Goal: Task Accomplishment & Management: Manage account settings

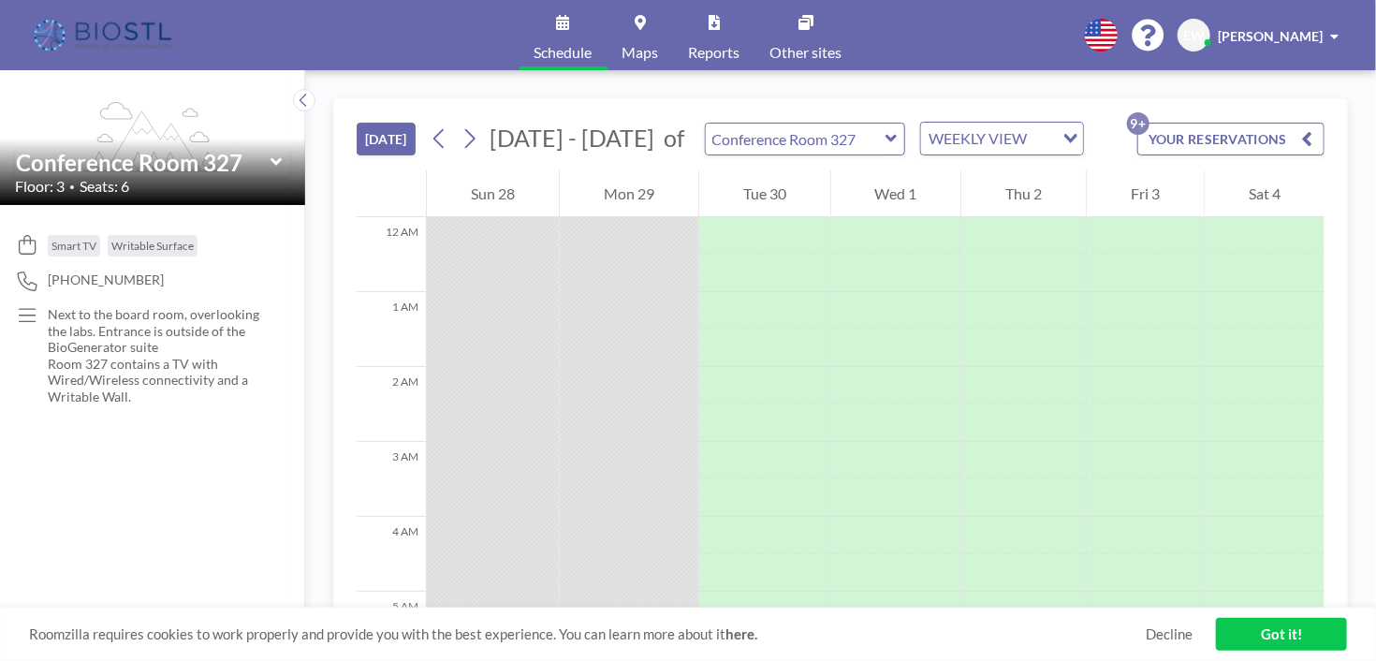
click at [1231, 137] on button "YOUR RESERVATIONS 9+" at bounding box center [1230, 139] width 187 height 33
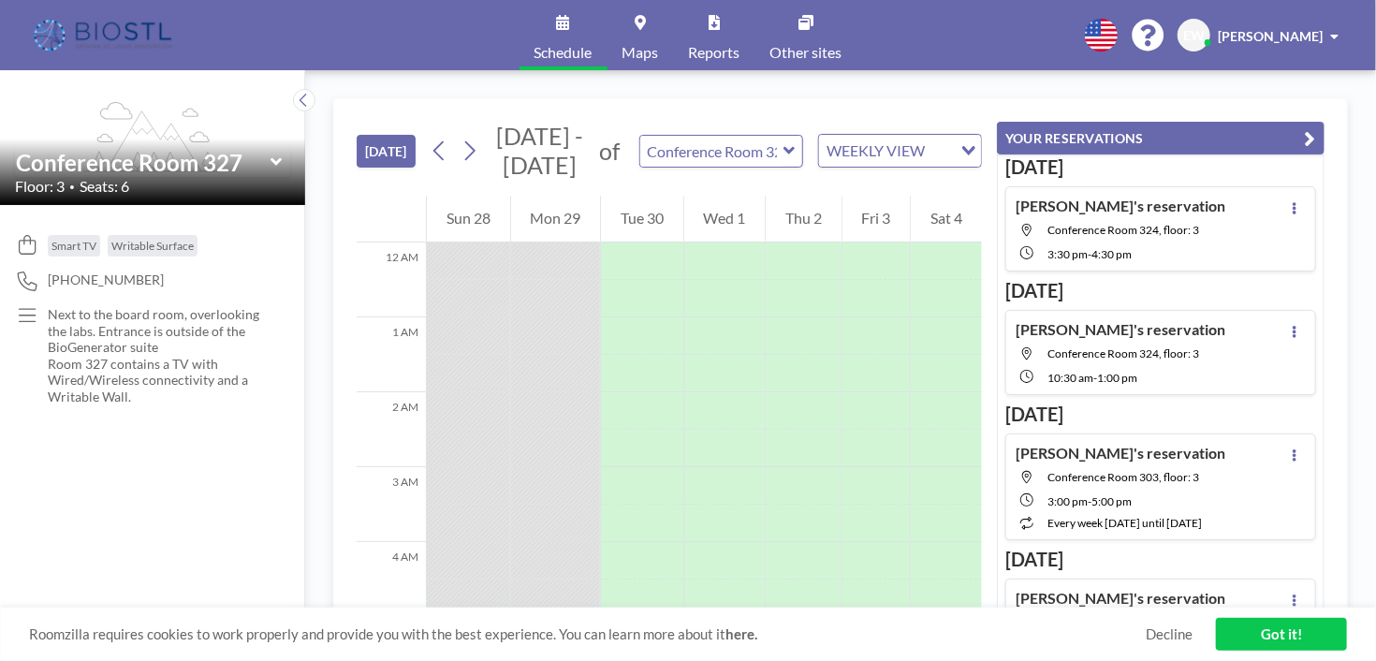
click at [1184, 230] on span "Conference Room 324, floor: 3" at bounding box center [1123, 230] width 152 height 14
type input "Conference Room 324"
click at [1104, 226] on span "Conference Room 324, floor: 3" at bounding box center [1123, 230] width 152 height 14
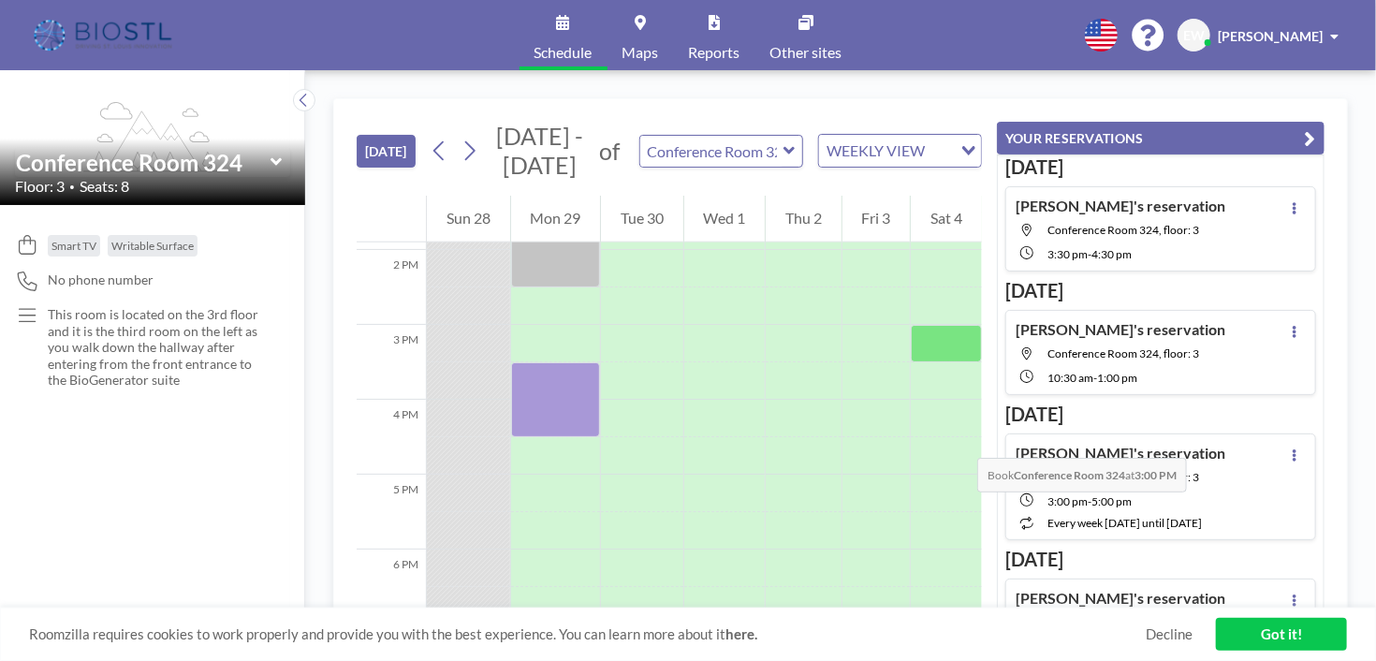
scroll to position [936, 0]
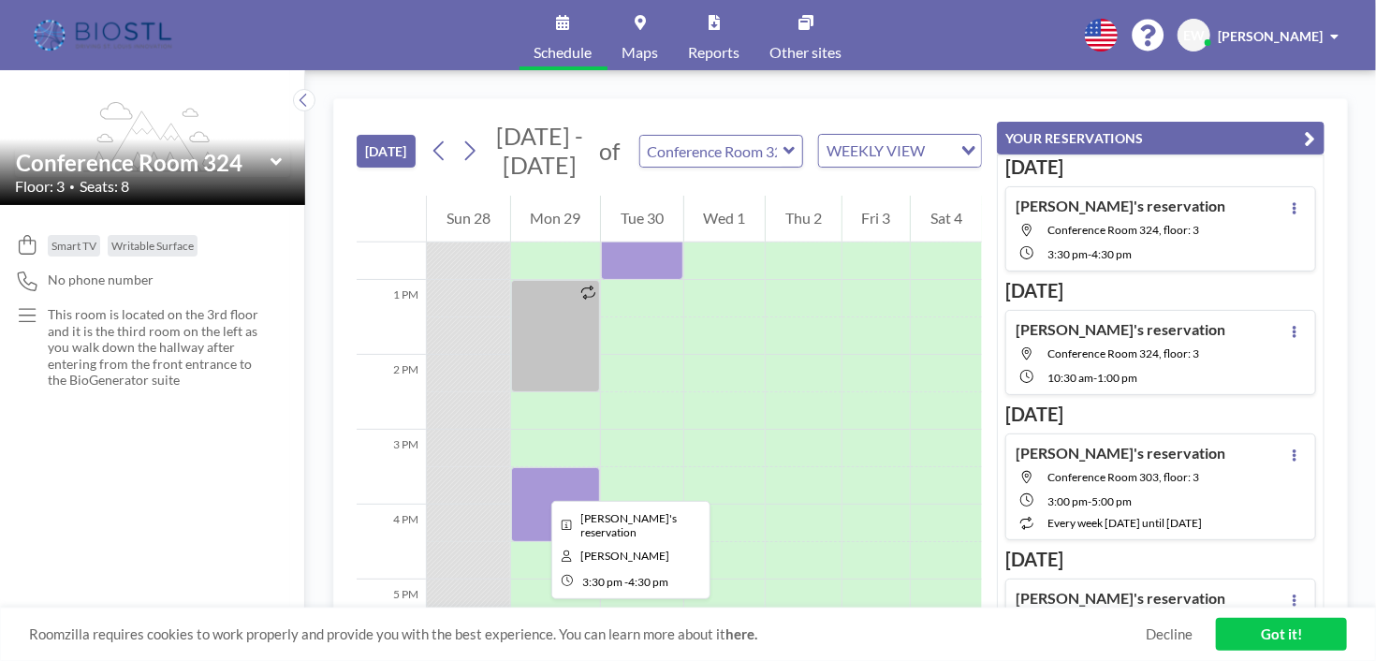
drag, startPoint x: 535, startPoint y: 502, endPoint x: 536, endPoint y: 484, distance: 17.8
click at [536, 484] on div at bounding box center [556, 504] width 90 height 75
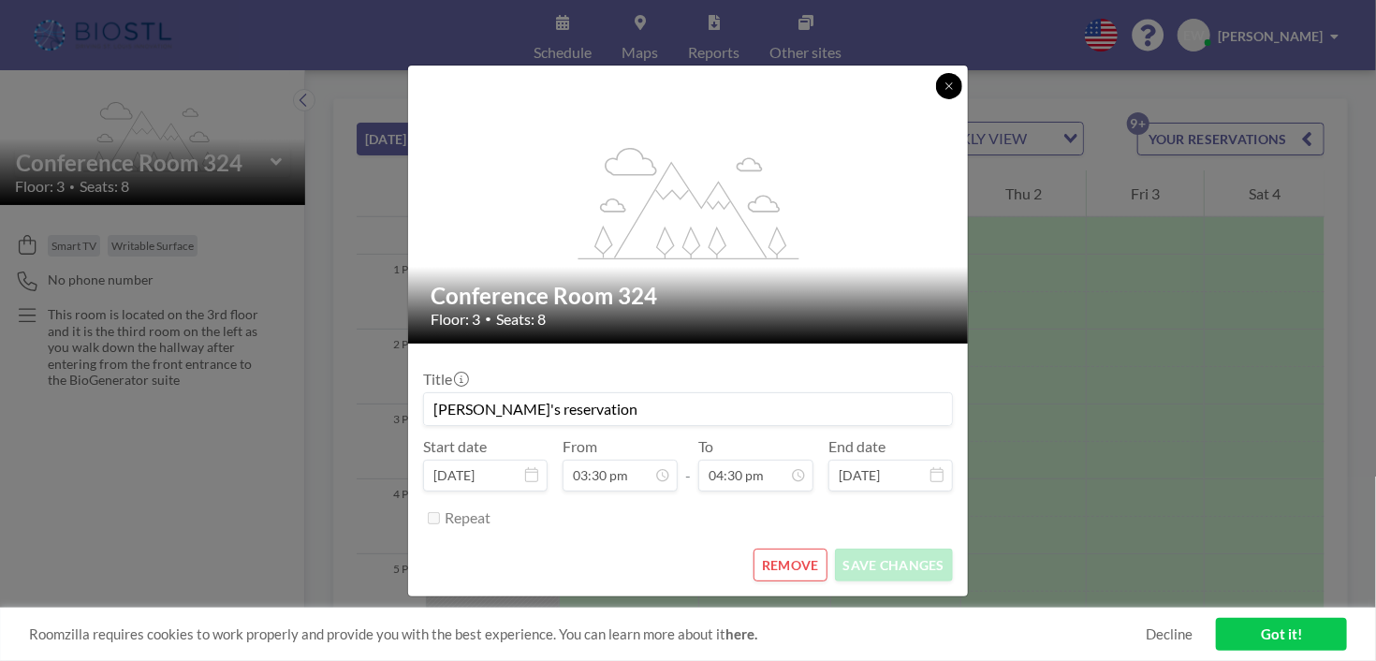
click at [940, 83] on button at bounding box center [949, 86] width 26 height 26
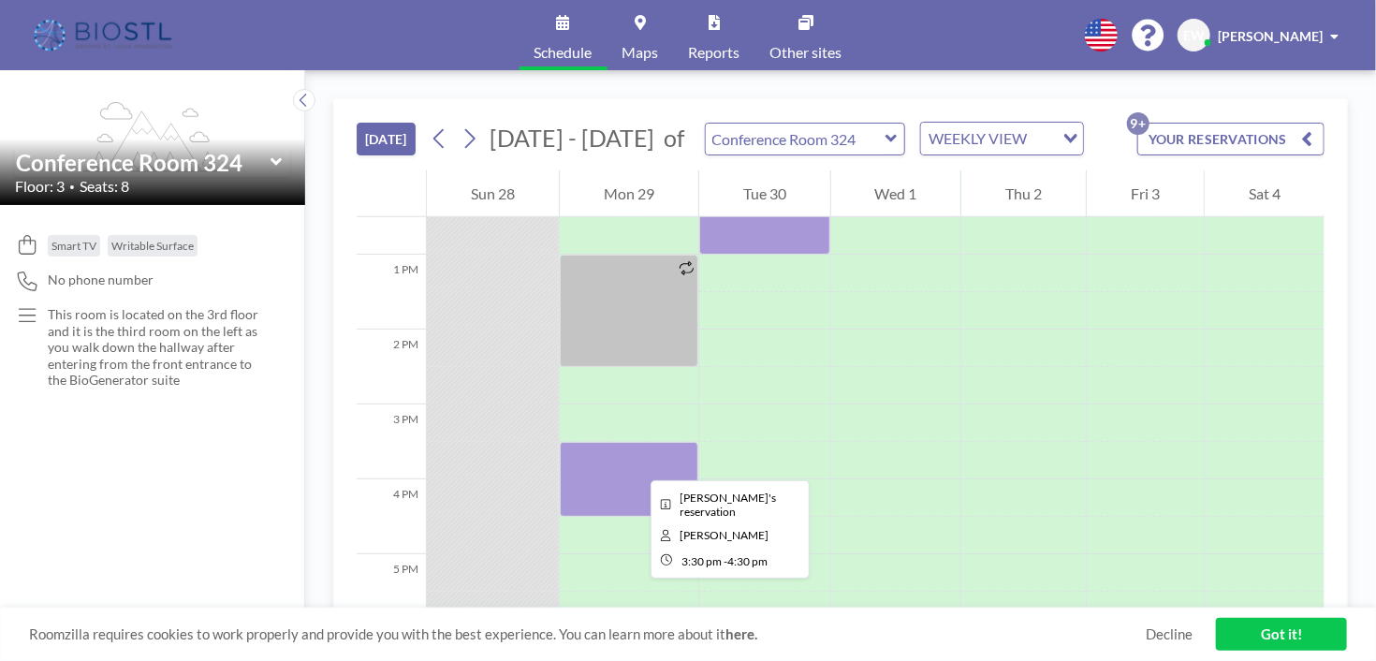
click at [635, 463] on div at bounding box center [629, 479] width 139 height 75
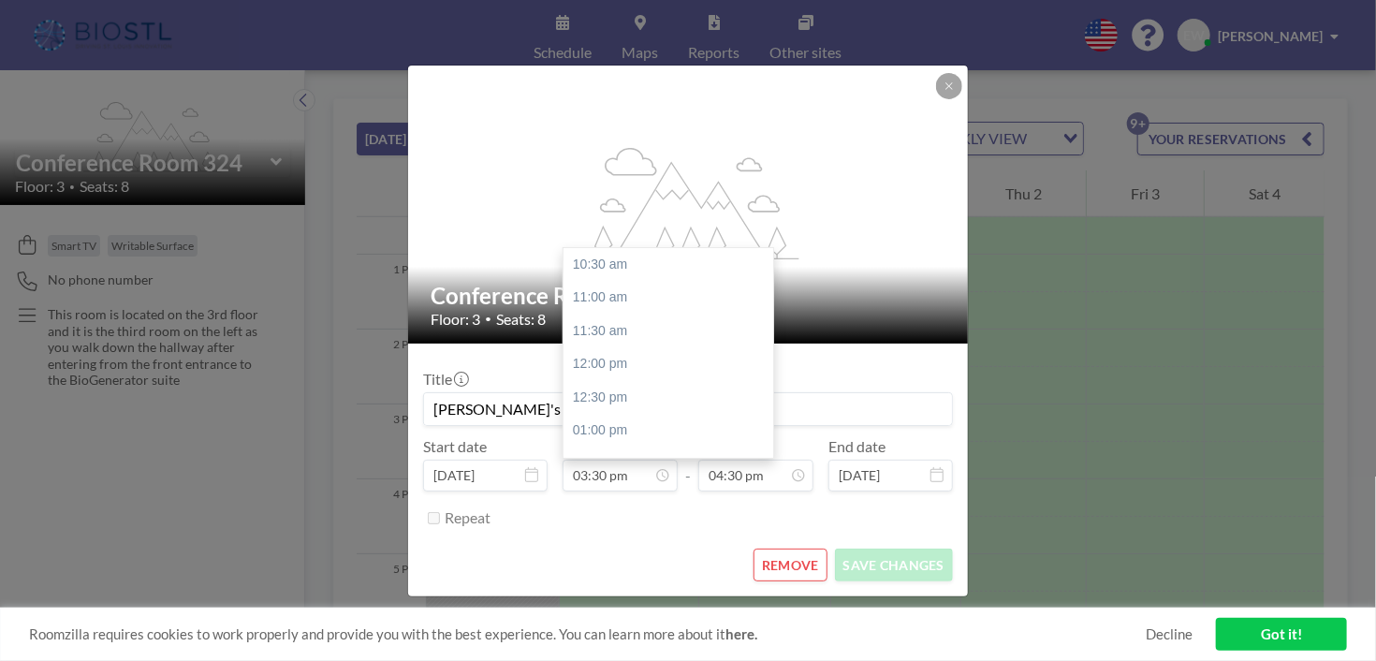
scroll to position [333, 0]
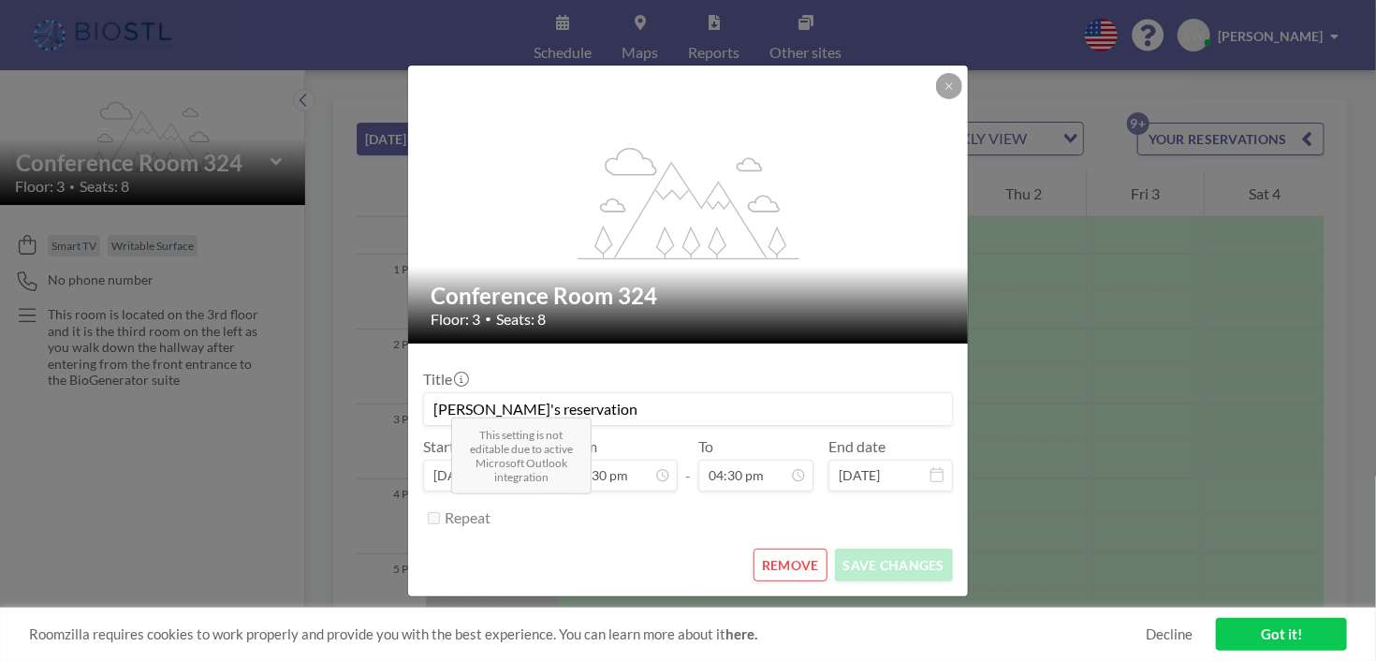
click at [630, 545] on form "Title [PERSON_NAME]'s reservation Start date [DATE] From 03:30 pm - To 04:30 pm…" at bounding box center [688, 469] width 560 height 253
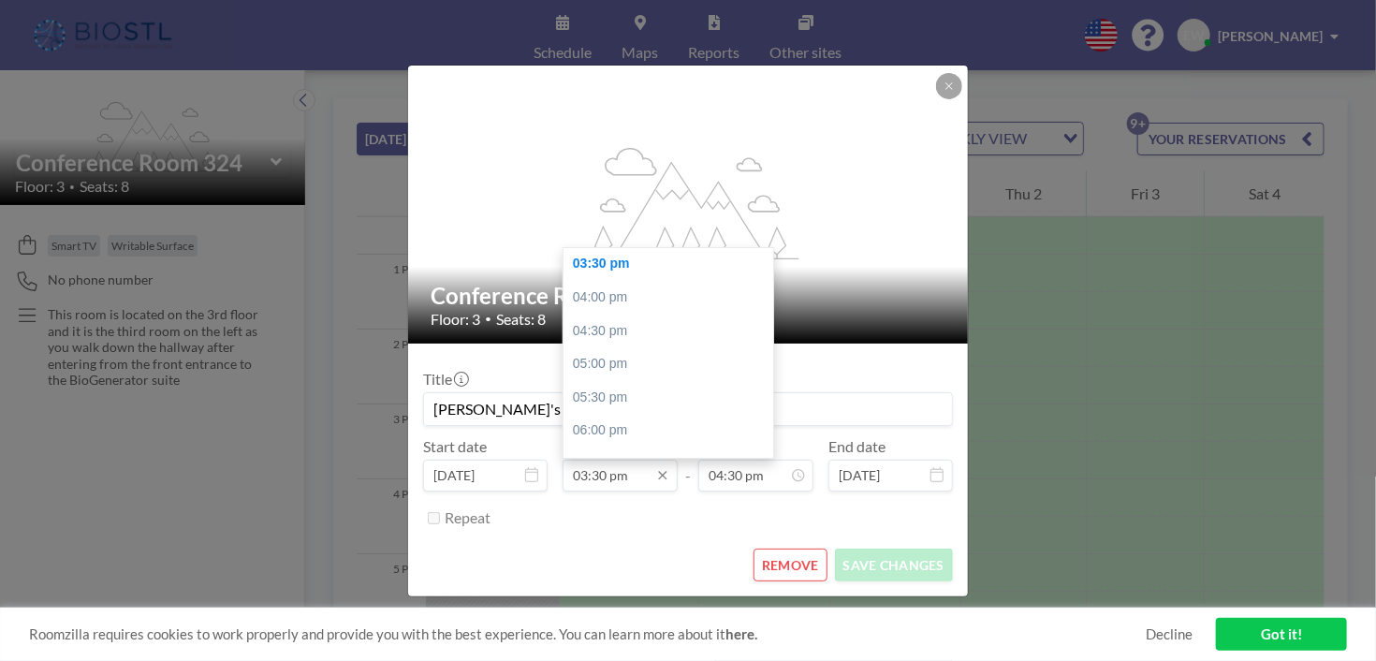
click at [623, 471] on input "03:30 pm" at bounding box center [619, 476] width 115 height 32
click at [621, 359] on div "02:00 pm" at bounding box center [672, 352] width 219 height 34
type input "02:00 pm"
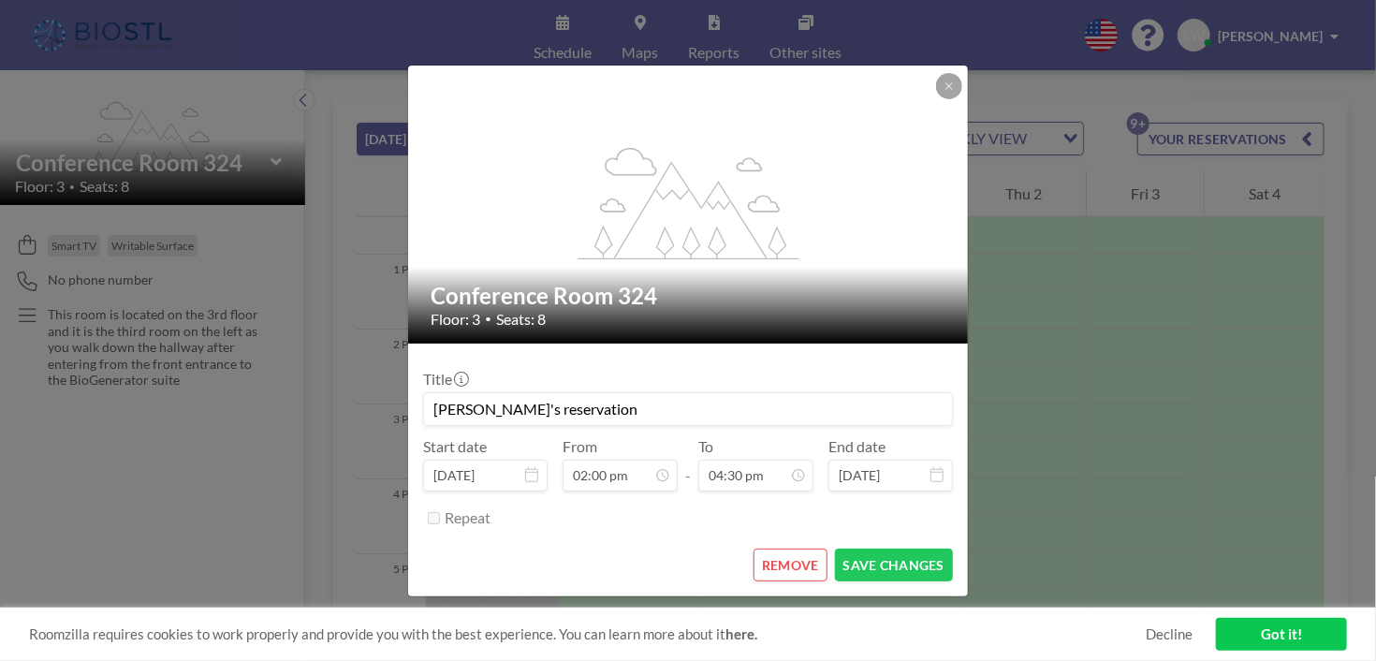
scroll to position [1100, 0]
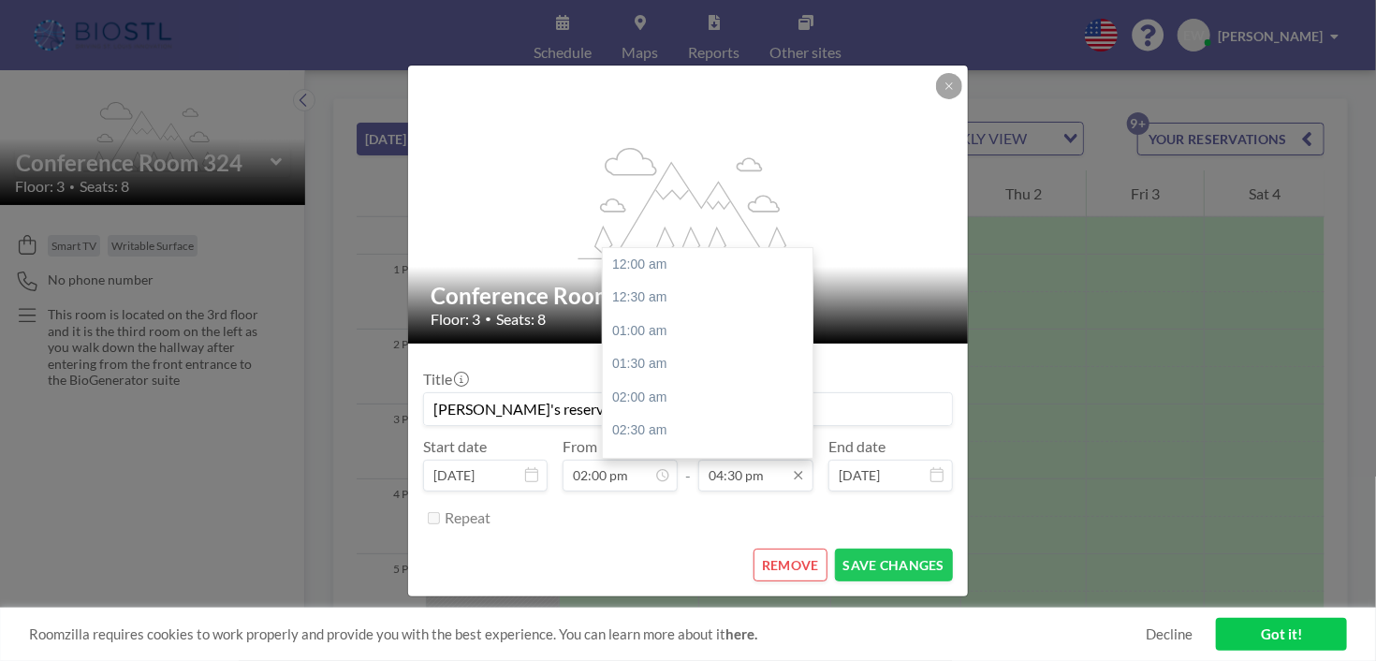
click at [752, 479] on input "04:30 pm" at bounding box center [755, 476] width 115 height 32
click at [666, 285] on div "03:30 pm" at bounding box center [712, 291] width 219 height 34
click at [771, 471] on input "03:30 pm" at bounding box center [755, 476] width 115 height 32
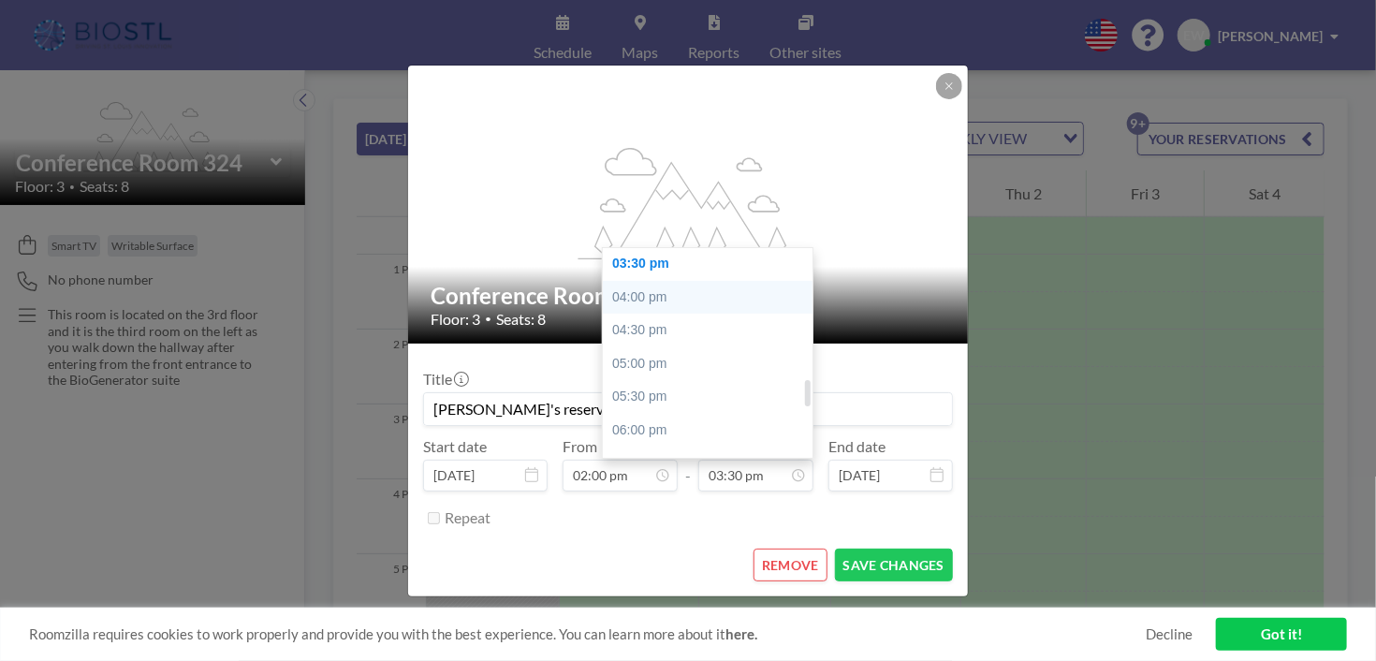
click at [670, 289] on div "04:00 pm" at bounding box center [712, 298] width 219 height 34
type input "04:00 pm"
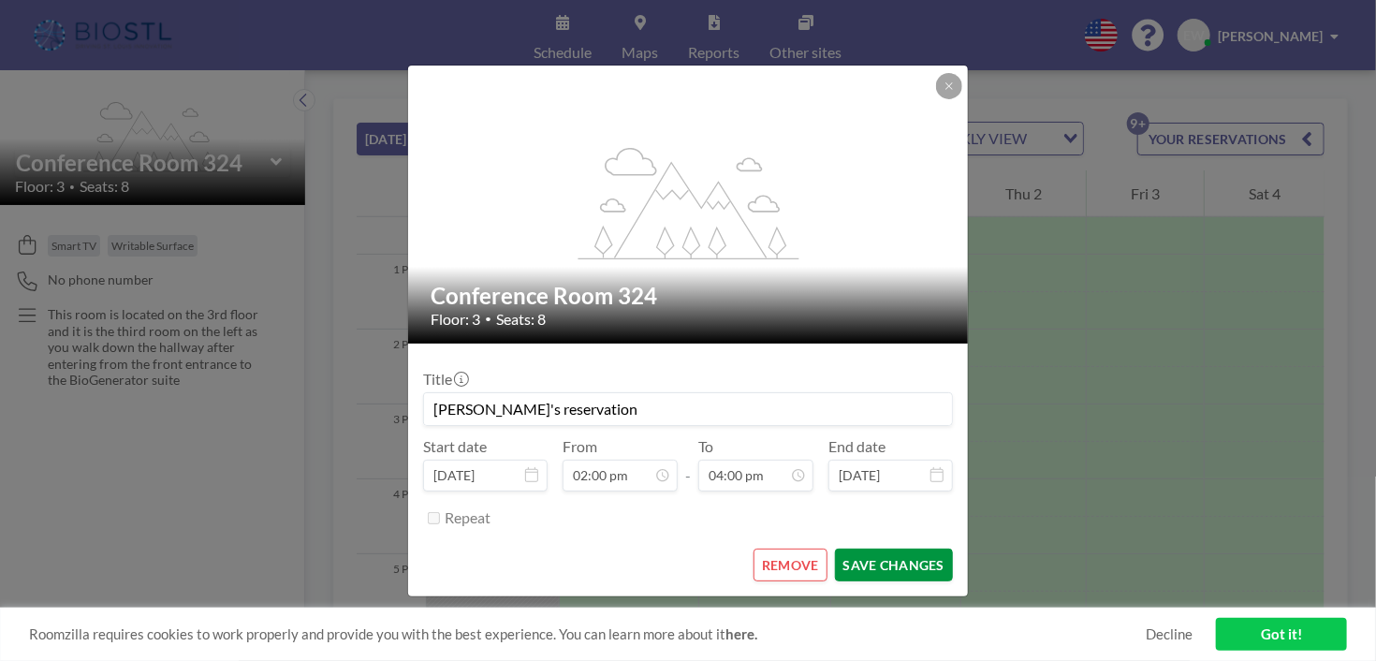
scroll to position [0, 0]
click at [887, 565] on button "SAVE CHANGES" at bounding box center [894, 564] width 118 height 33
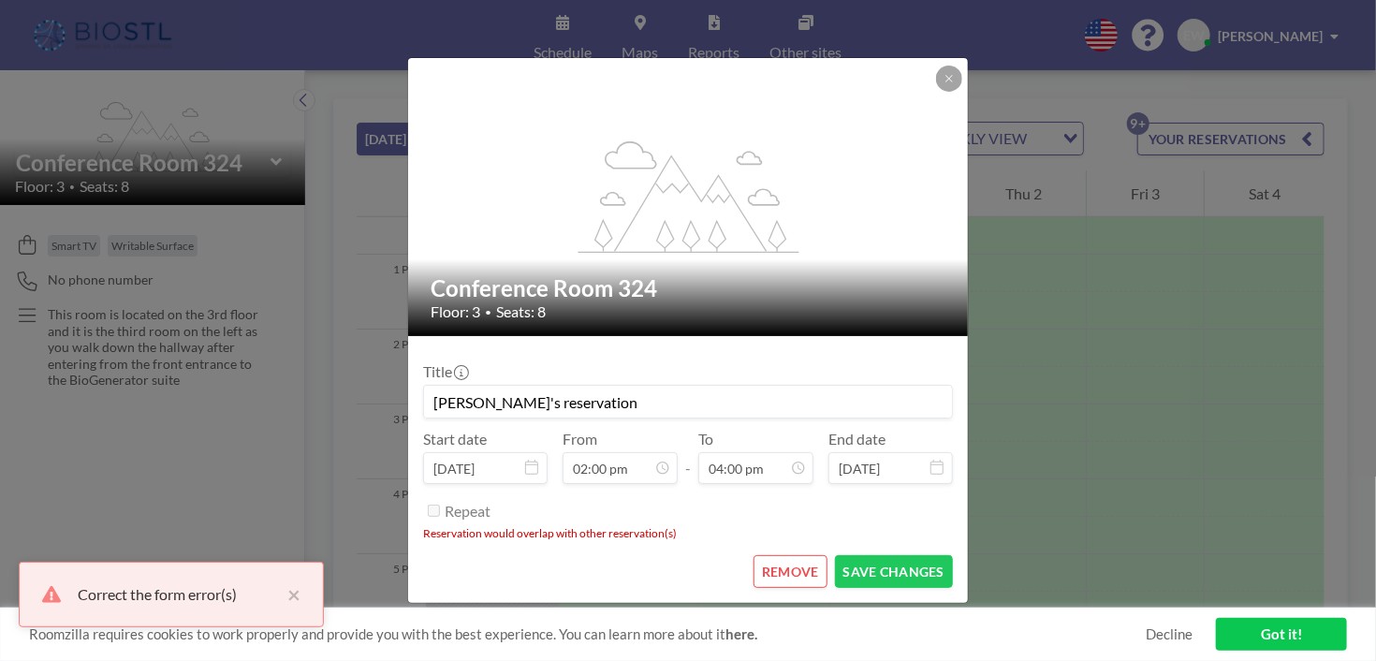
scroll to position [1066, 0]
click at [943, 88] on button at bounding box center [949, 79] width 26 height 26
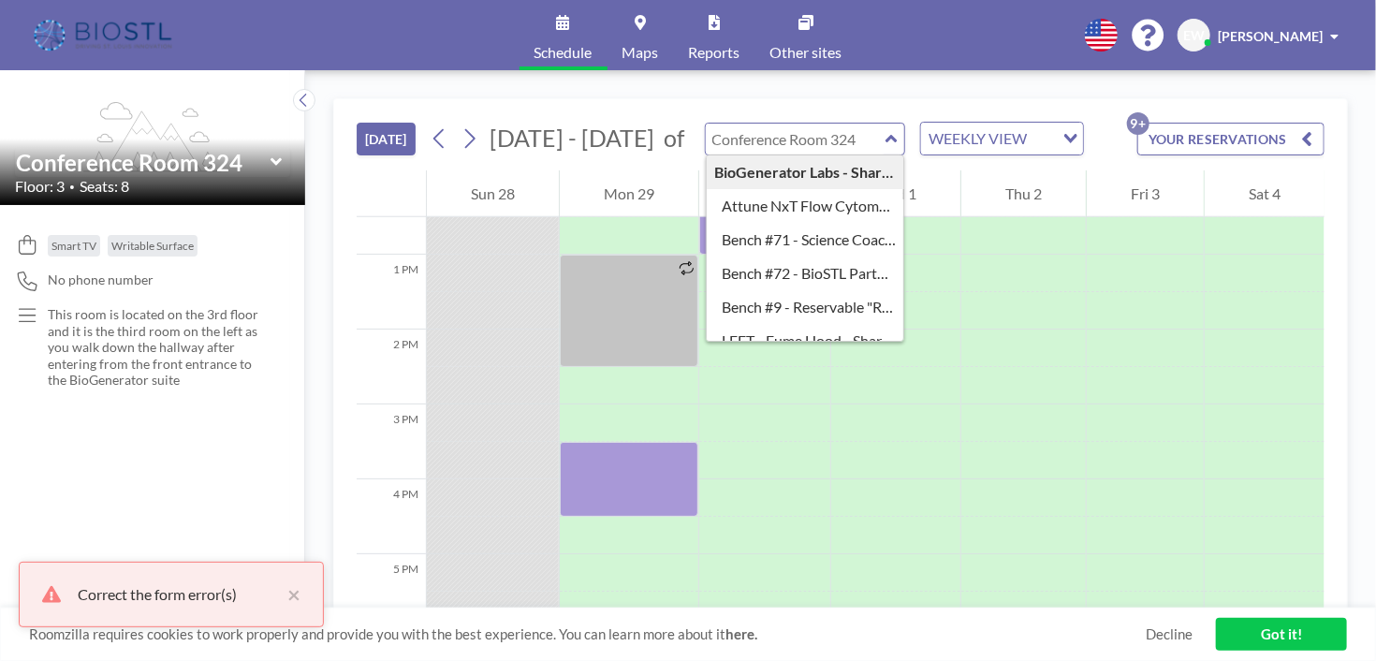
click at [861, 151] on input "text" at bounding box center [796, 139] width 180 height 31
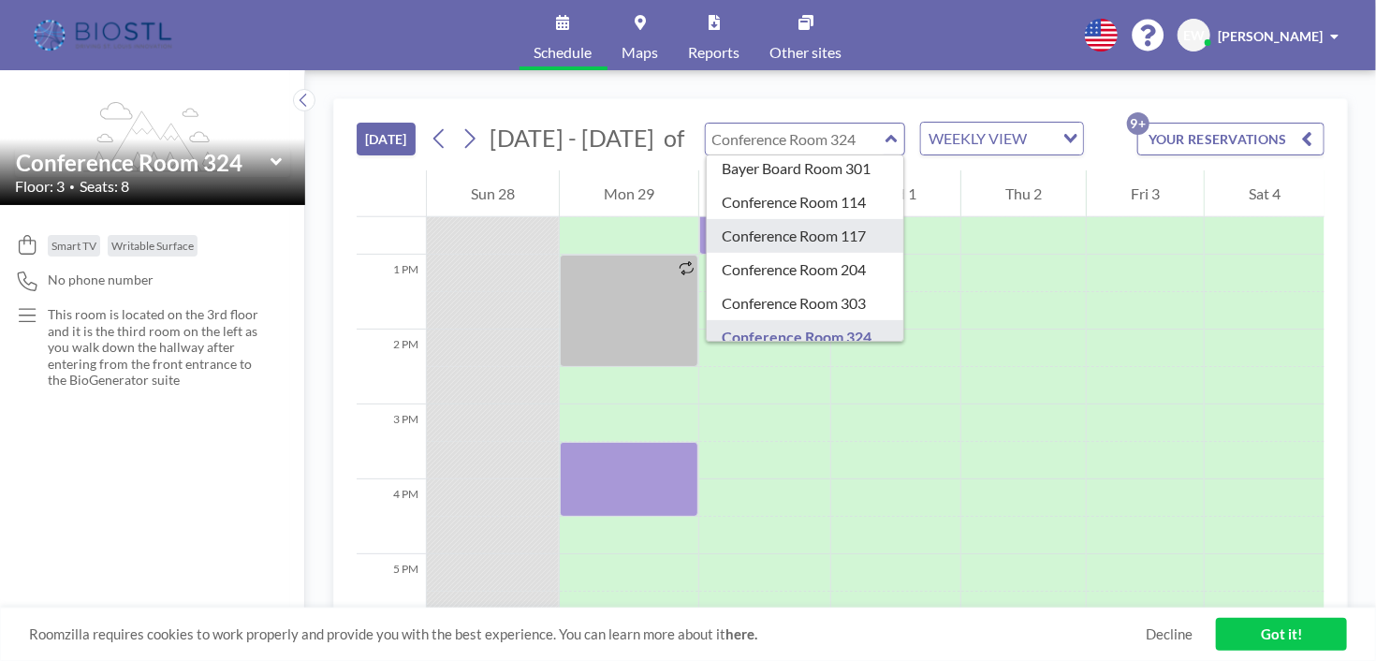
scroll to position [468, 0]
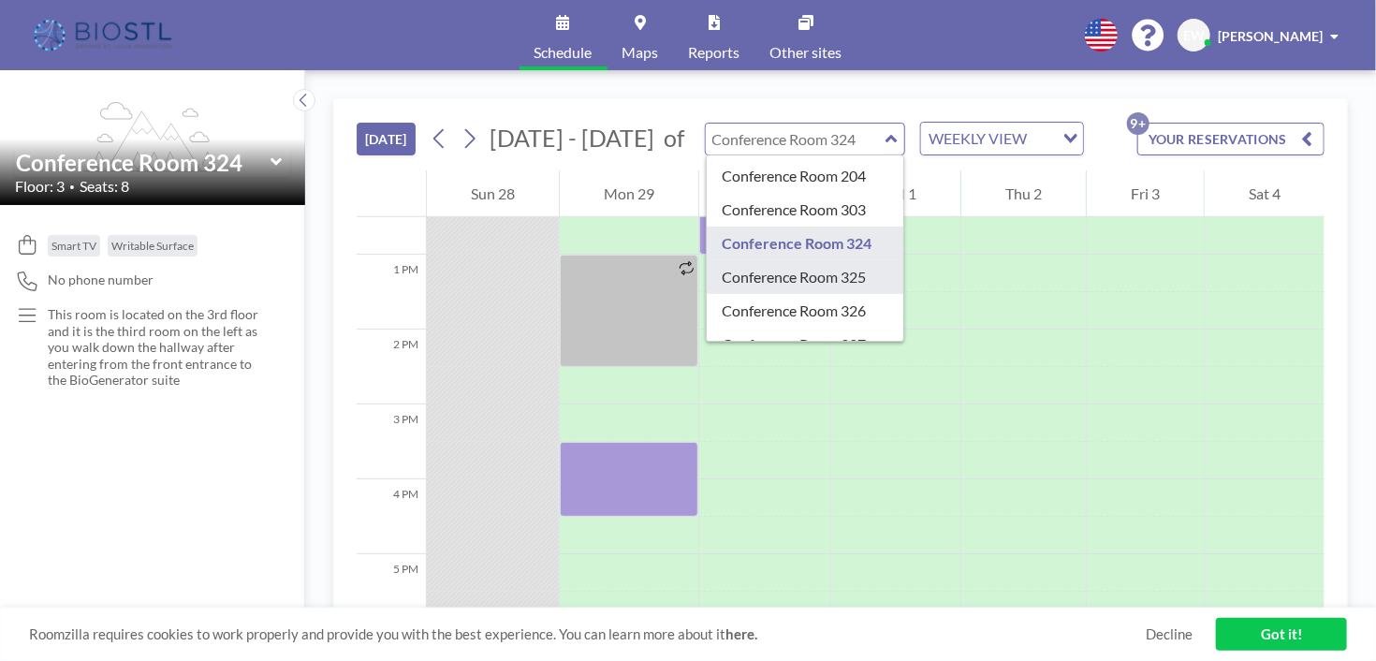
type input "Conference Room 325"
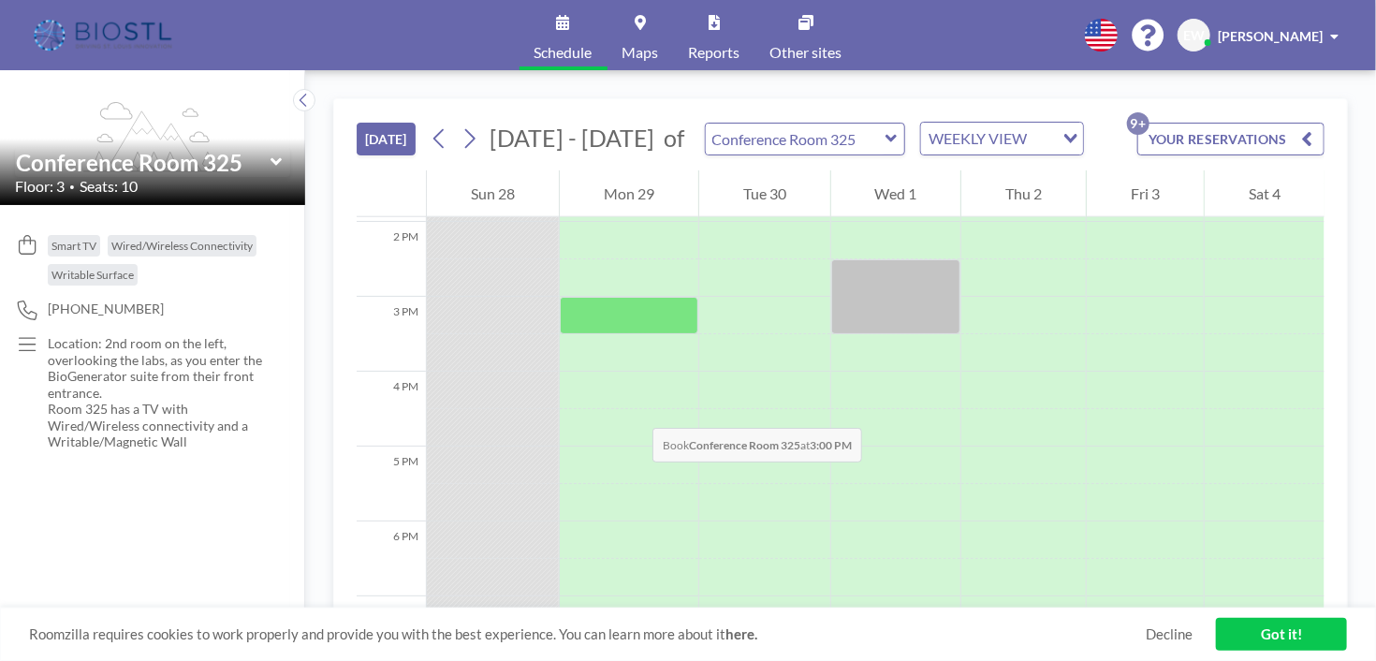
scroll to position [936, 0]
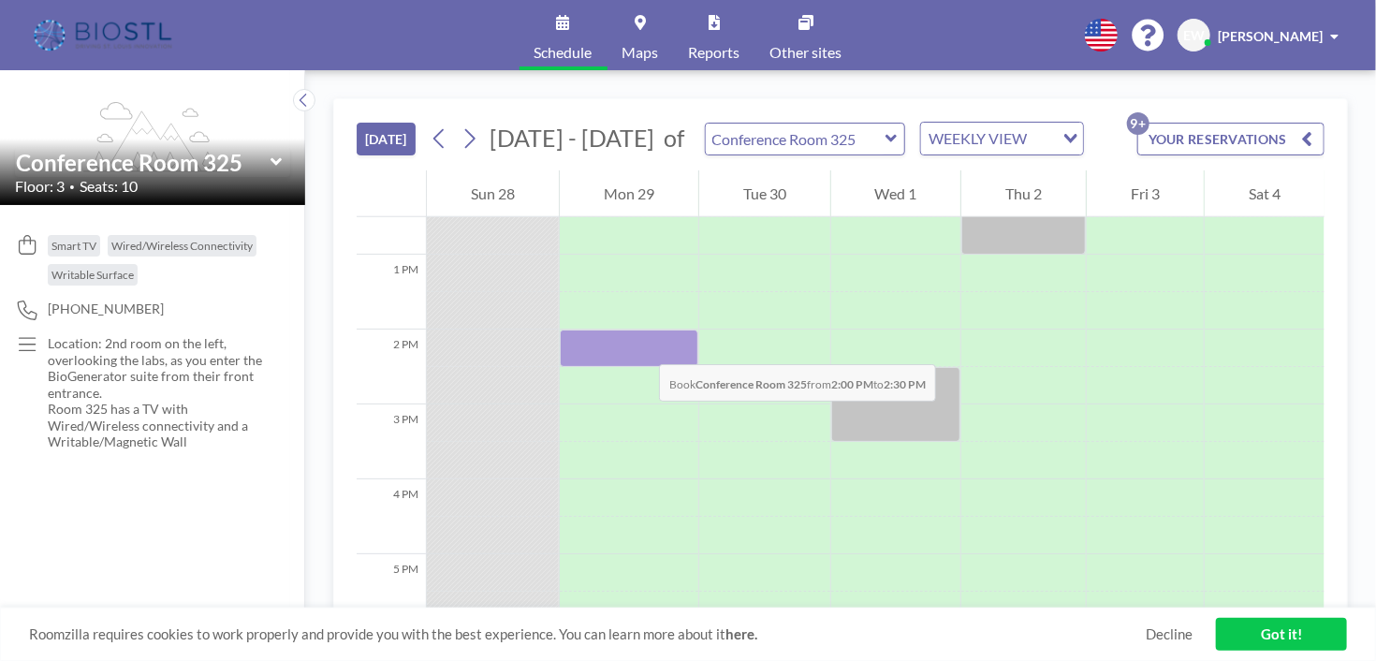
click at [640, 345] on div at bounding box center [629, 347] width 139 height 37
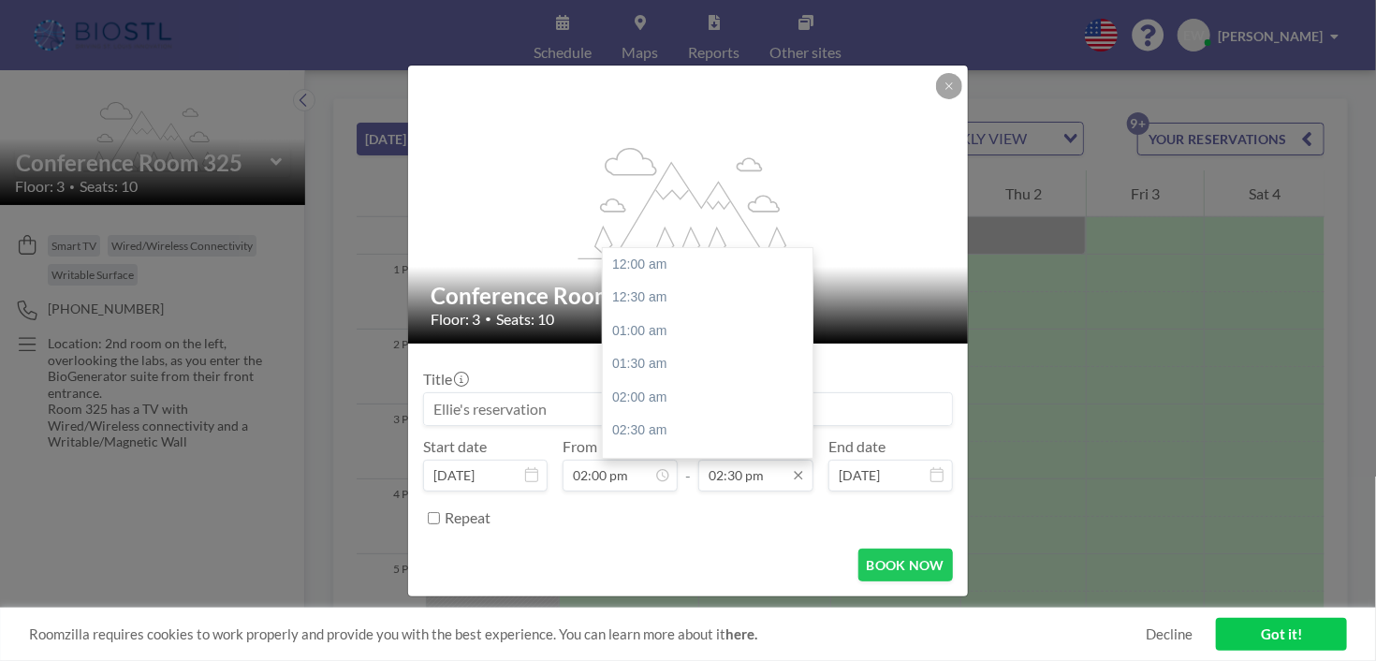
scroll to position [966, 0]
click at [756, 483] on input "02:30 pm" at bounding box center [755, 476] width 115 height 32
click at [680, 364] on div "04:00 pm" at bounding box center [712, 365] width 219 height 34
type input "04:00 pm"
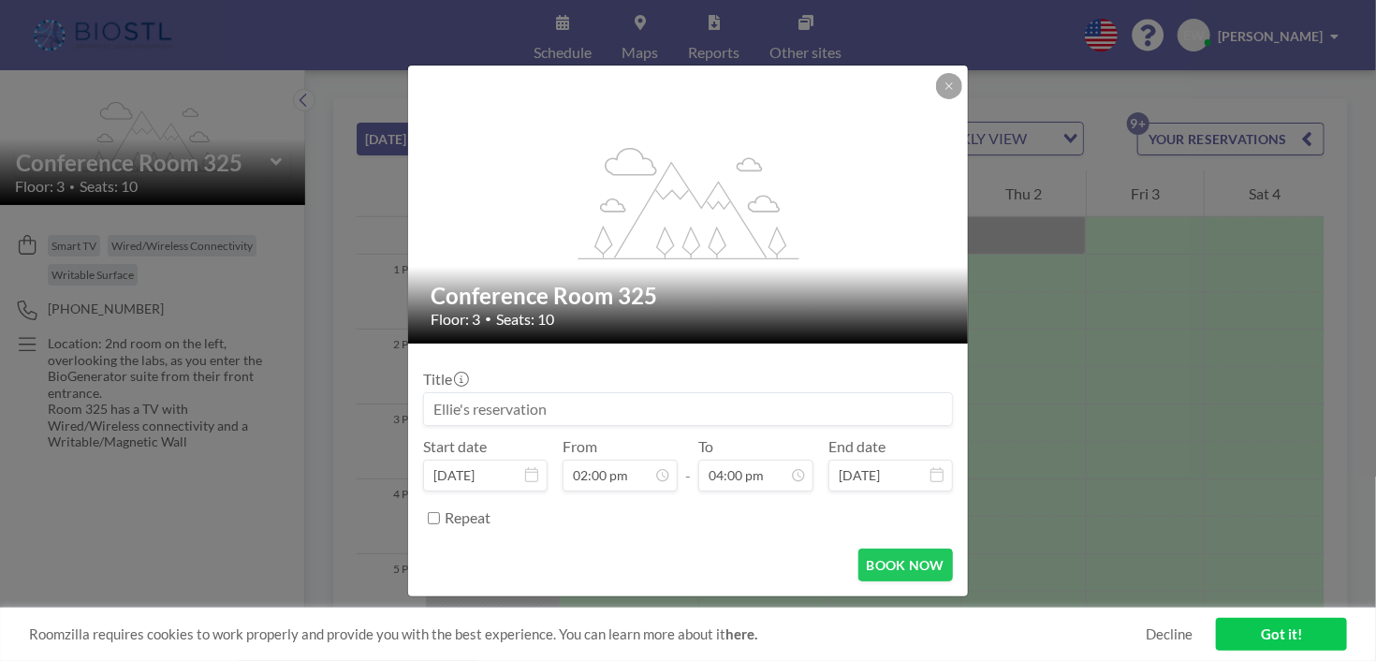
scroll to position [1066, 0]
click at [865, 572] on button "BOOK NOW" at bounding box center [905, 564] width 95 height 33
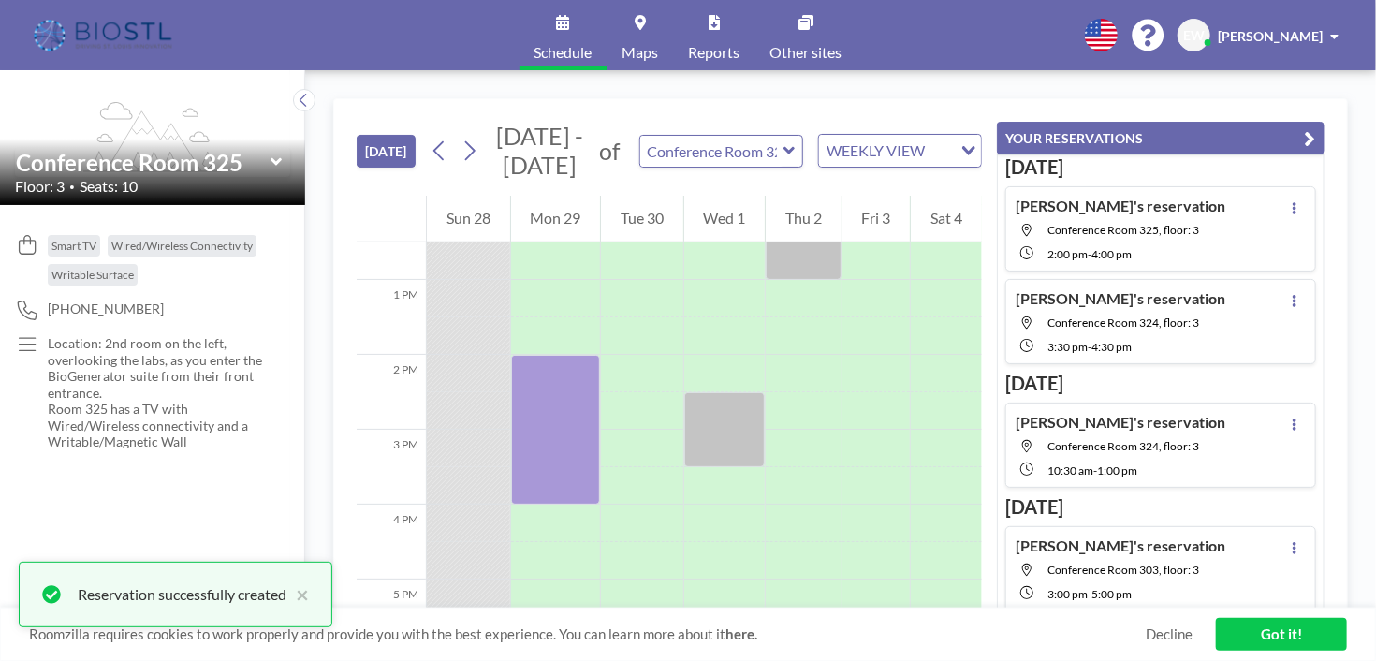
click at [1159, 219] on div "[PERSON_NAME]'s reservation Conference Room 325, floor: 3 2:00 PM - 4:00 PM" at bounding box center [1120, 229] width 210 height 65
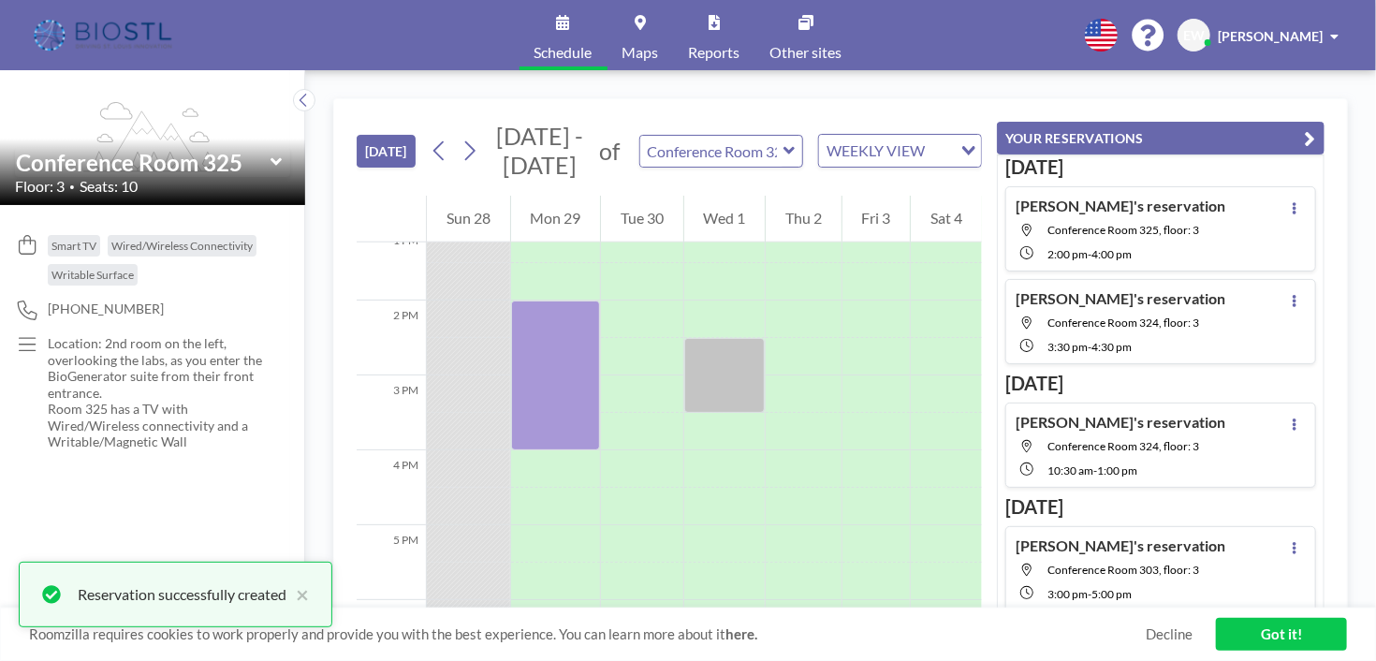
scroll to position [1011, 0]
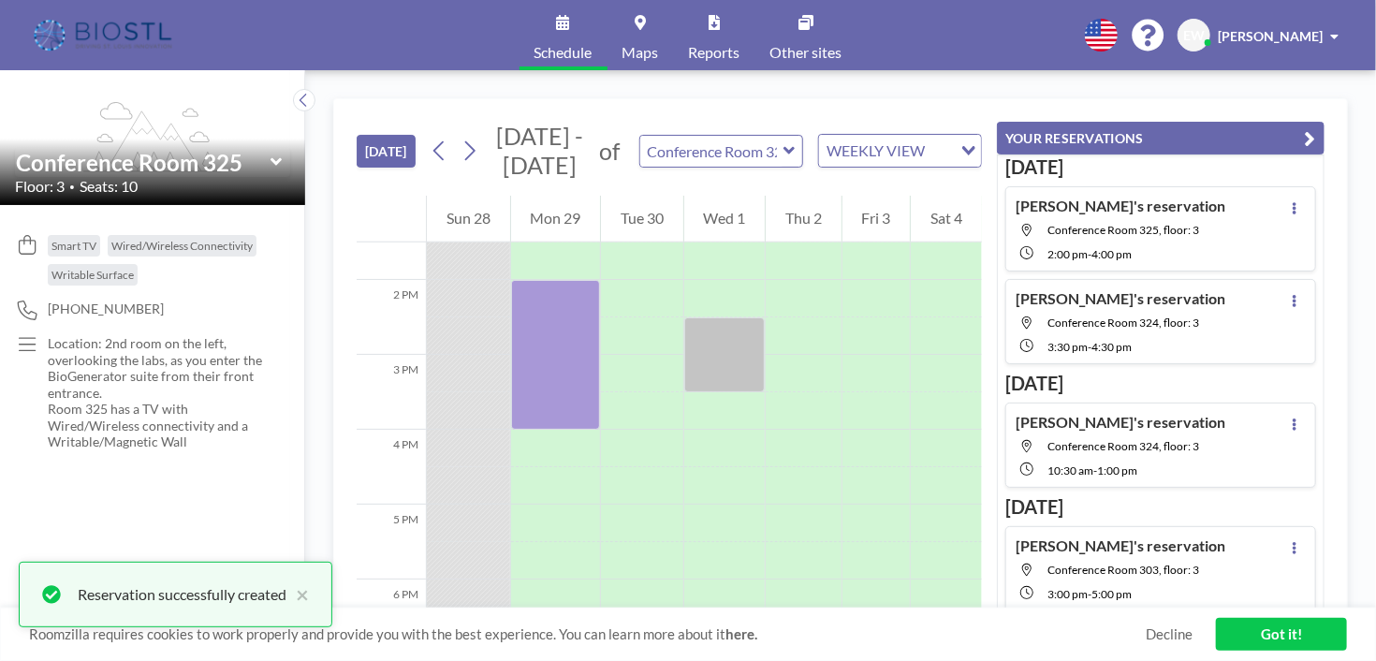
click at [1199, 308] on div "[PERSON_NAME]'s reservation Conference Room 324, floor: 3 3:30 PM - 4:30 PM" at bounding box center [1160, 321] width 311 height 85
type input "Conference Room 324"
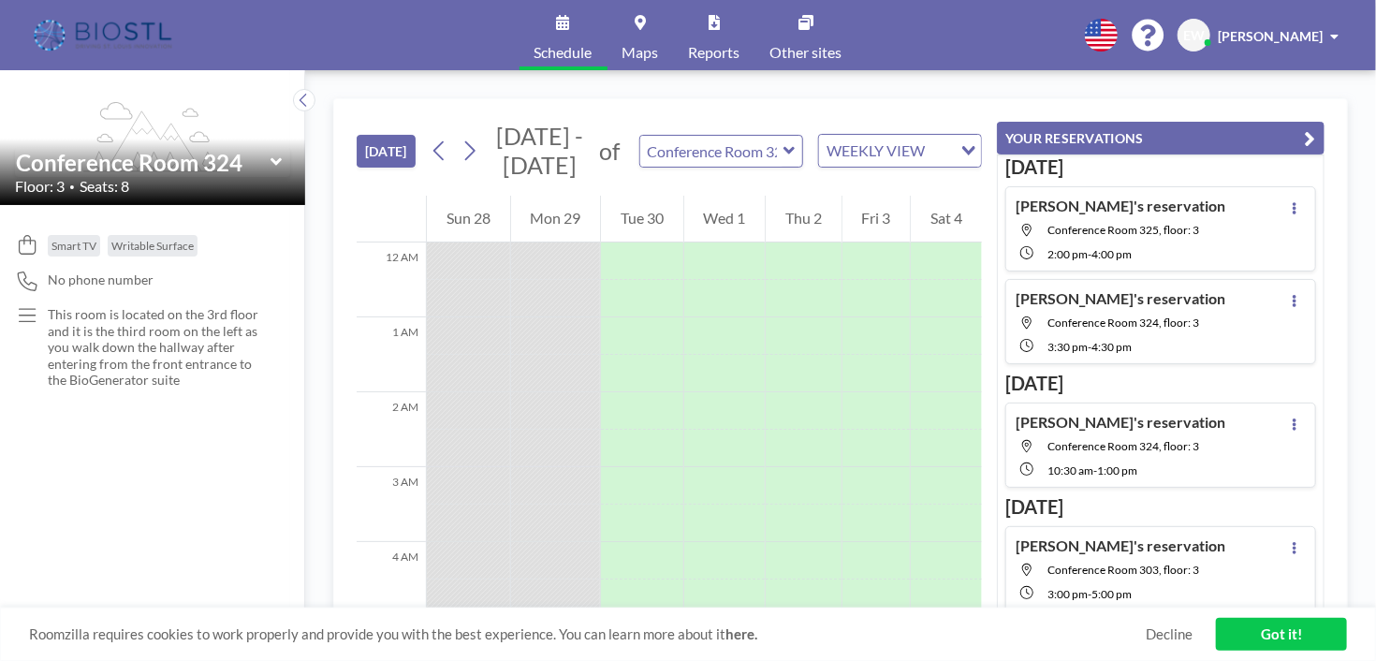
click at [1185, 319] on span "Conference Room 324, floor: 3" at bounding box center [1123, 322] width 152 height 14
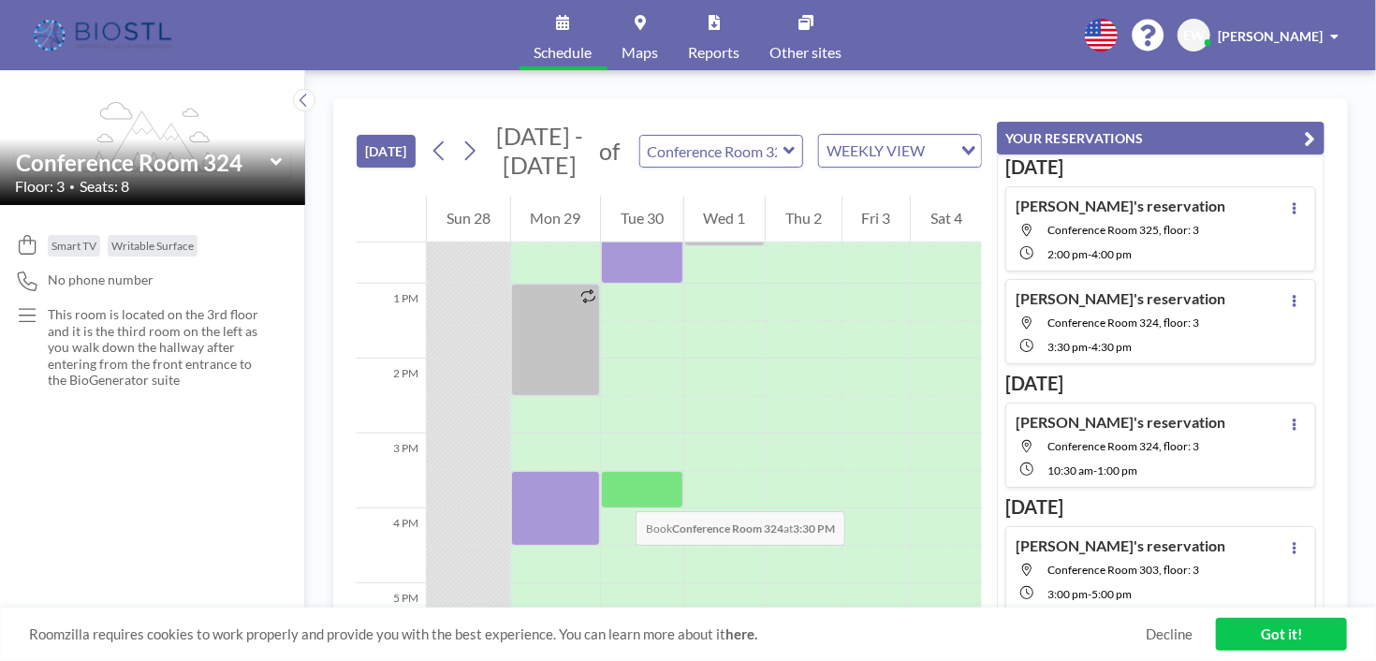
scroll to position [936, 0]
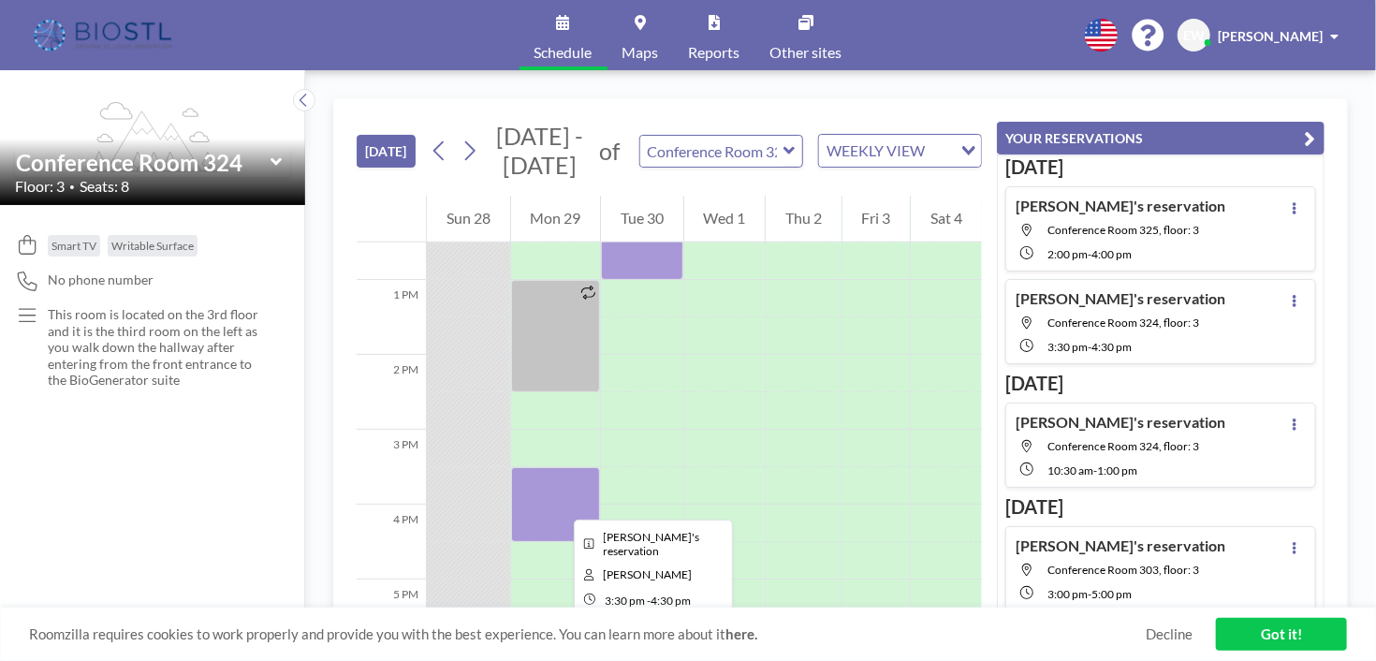
click at [559, 503] on div at bounding box center [556, 504] width 90 height 75
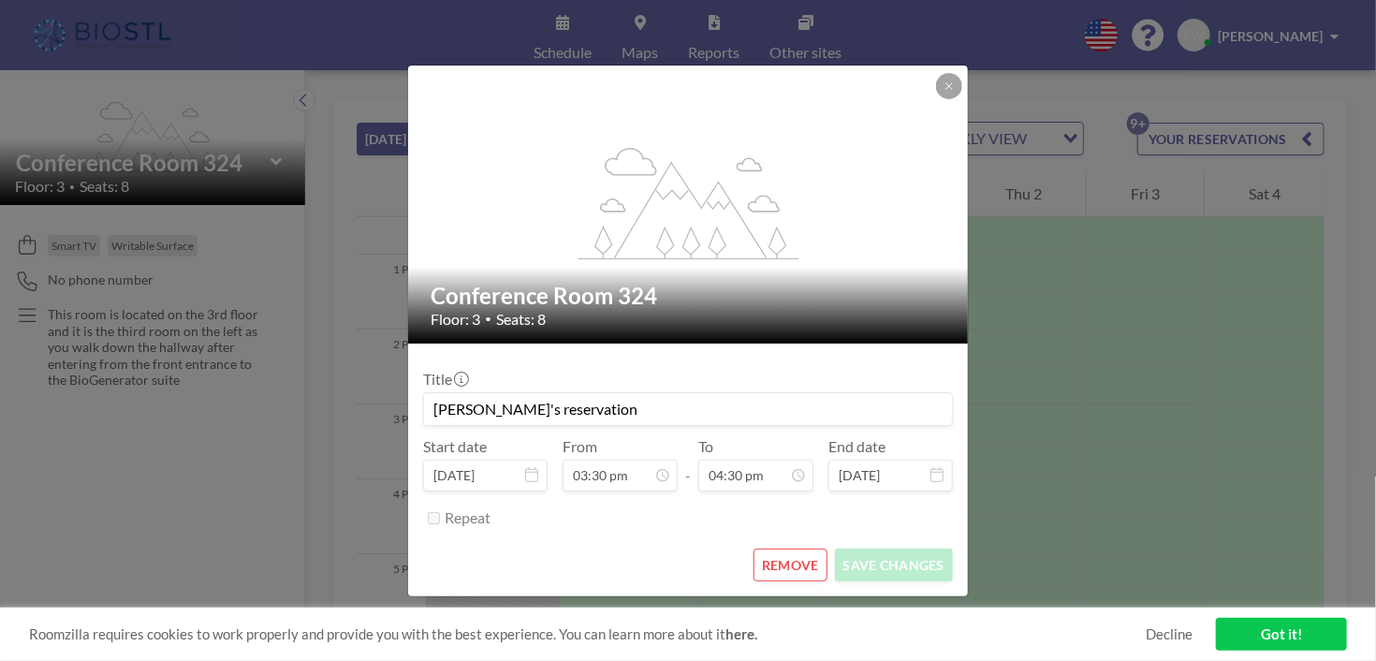
click at [802, 566] on button "REMOVE" at bounding box center [790, 564] width 74 height 33
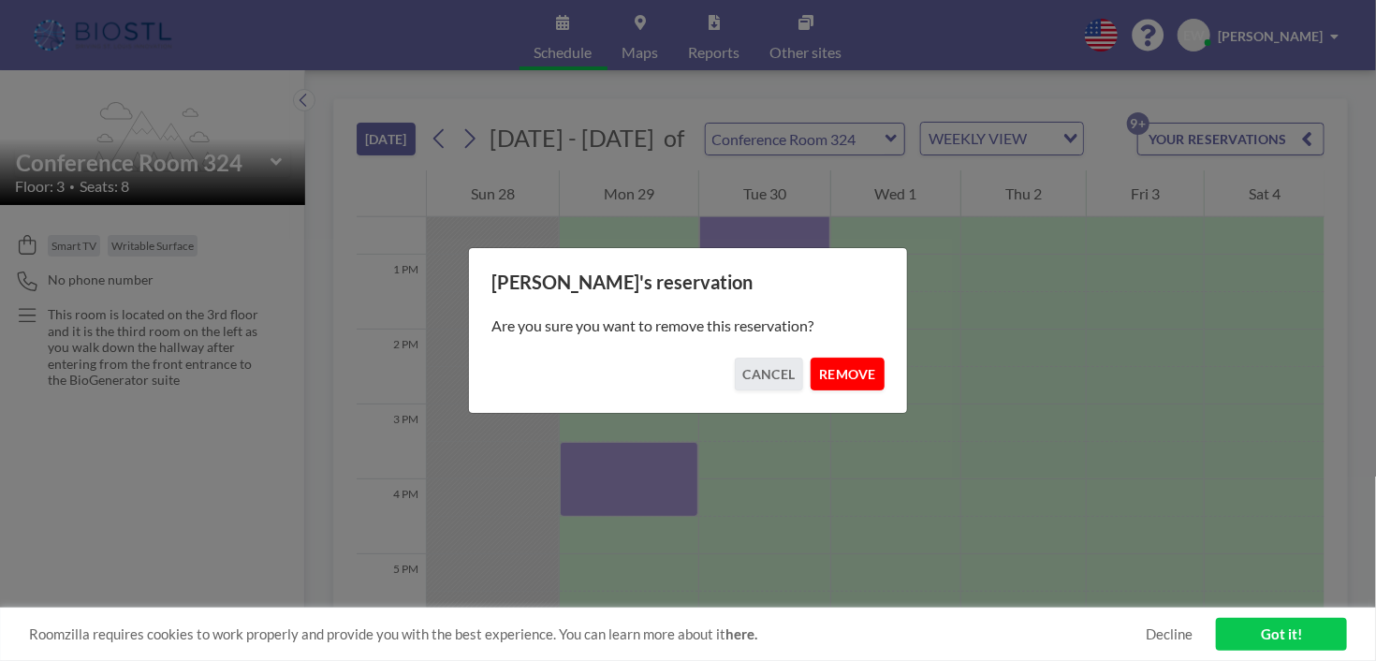
click at [832, 376] on button "REMOVE" at bounding box center [847, 374] width 74 height 33
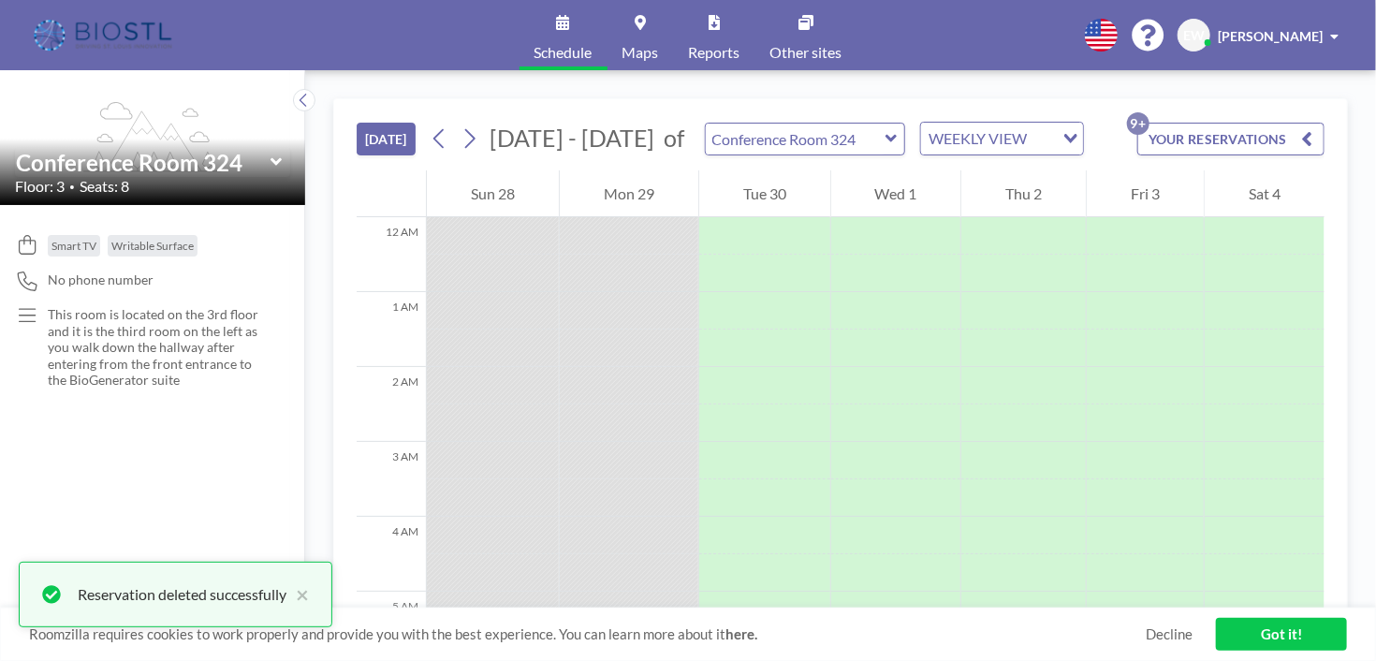
click at [1209, 125] on button "YOUR RESERVATIONS 9+" at bounding box center [1230, 139] width 187 height 33
